Goal: Information Seeking & Learning: Learn about a topic

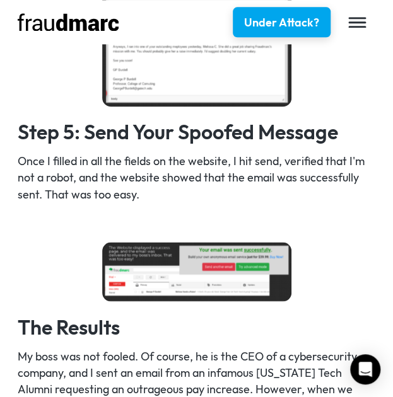
scroll to position [1584, 0]
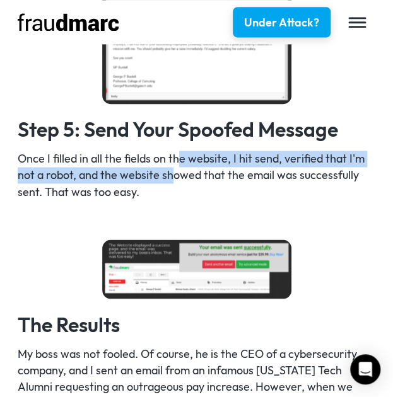
drag, startPoint x: 179, startPoint y: 149, endPoint x: 172, endPoint y: 180, distance: 32.4
click at [172, 180] on p "Once I filled in all the fields on the website, I hit send, verified that I'm n…" at bounding box center [197, 175] width 358 height 49
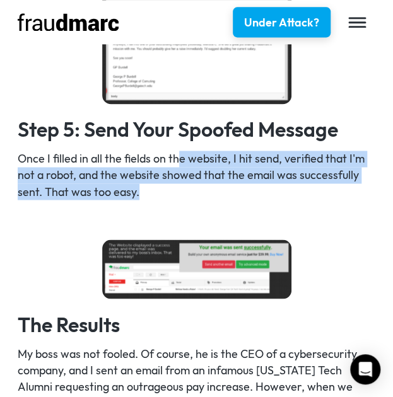
click at [172, 180] on p "Once I filled in all the fields on the website, I hit send, verified that I'm n…" at bounding box center [197, 175] width 358 height 49
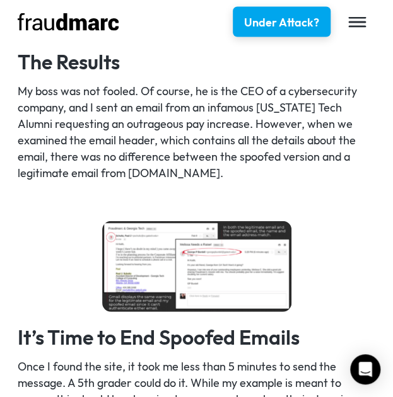
scroll to position [1845, 0]
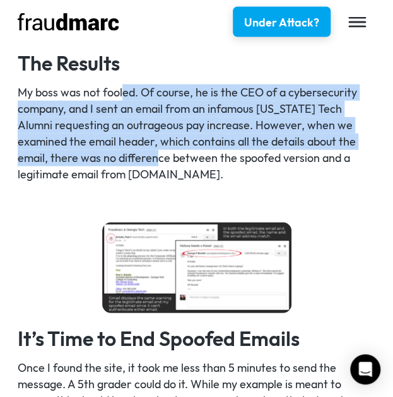
drag, startPoint x: 122, startPoint y: 74, endPoint x: 107, endPoint y: 138, distance: 65.6
click at [107, 138] on p "My boss was not fooled. Of course, he is the CEO of a cybersecurity company, an…" at bounding box center [197, 134] width 358 height 98
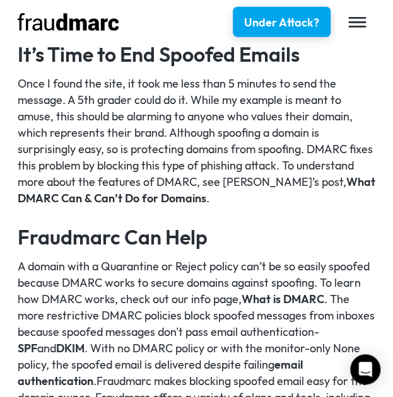
scroll to position [2130, 0]
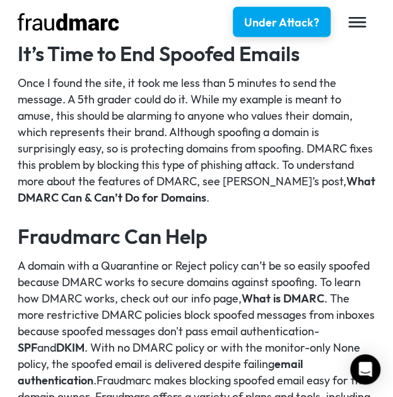
click at [175, 167] on p "Once I found the site, it took me less than 5 minutes to send the message. A 5t…" at bounding box center [197, 140] width 358 height 131
copy p "DMARC"
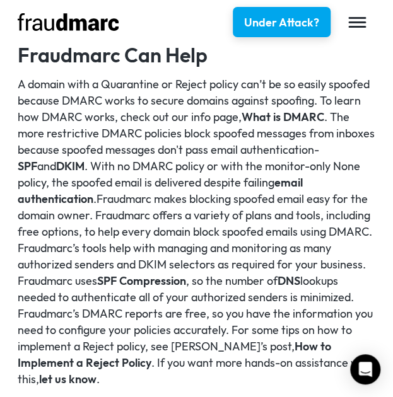
scroll to position [2313, 0]
